Goal: Information Seeking & Learning: Learn about a topic

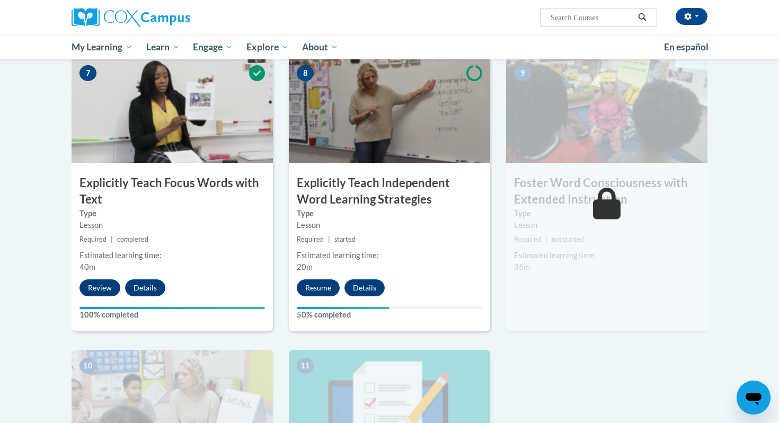
scroll to position [802, 0]
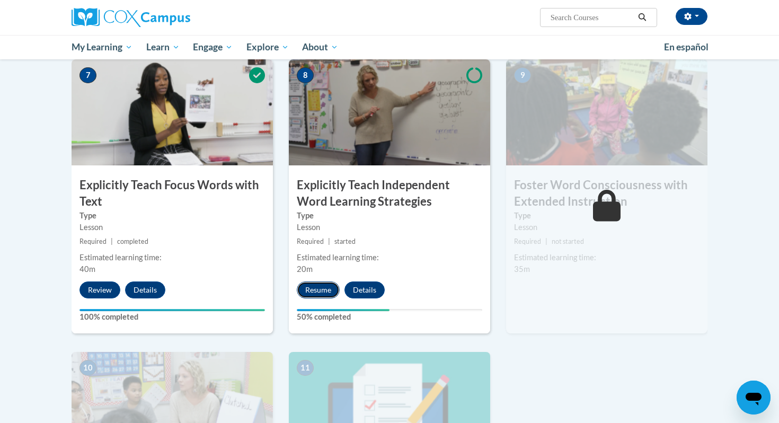
click at [332, 289] on button "Resume" at bounding box center [318, 289] width 43 height 17
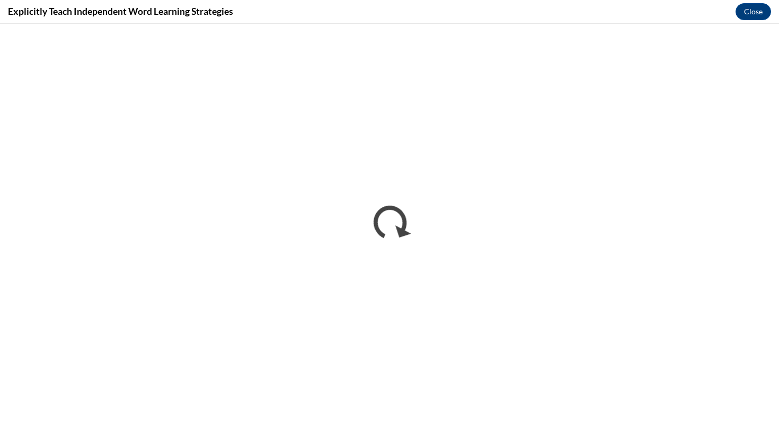
scroll to position [0, 0]
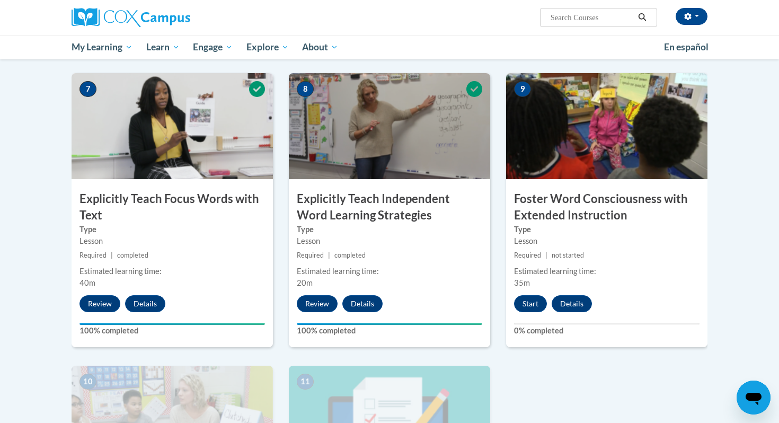
scroll to position [782, 0]
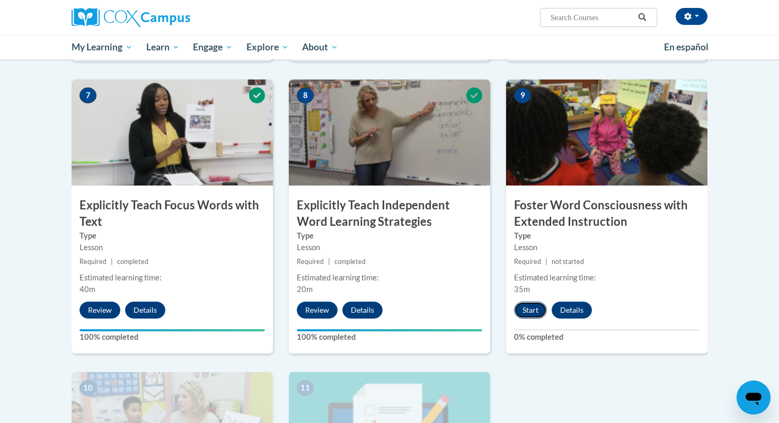
click at [535, 315] on button "Start" at bounding box center [530, 310] width 33 height 17
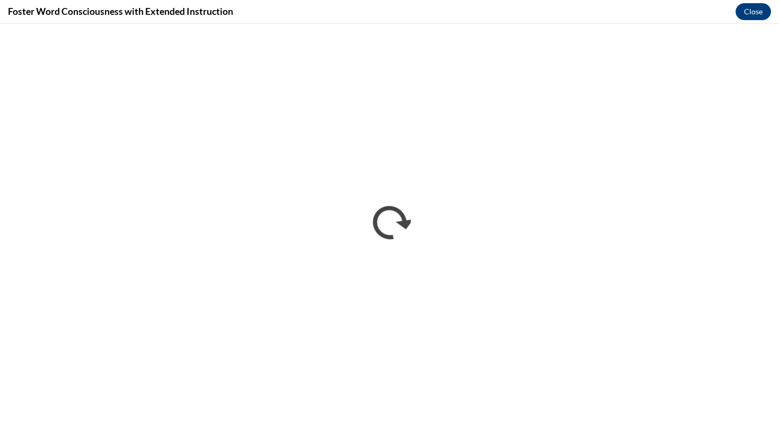
scroll to position [0, 0]
